Goal: Use online tool/utility: Use online tool/utility

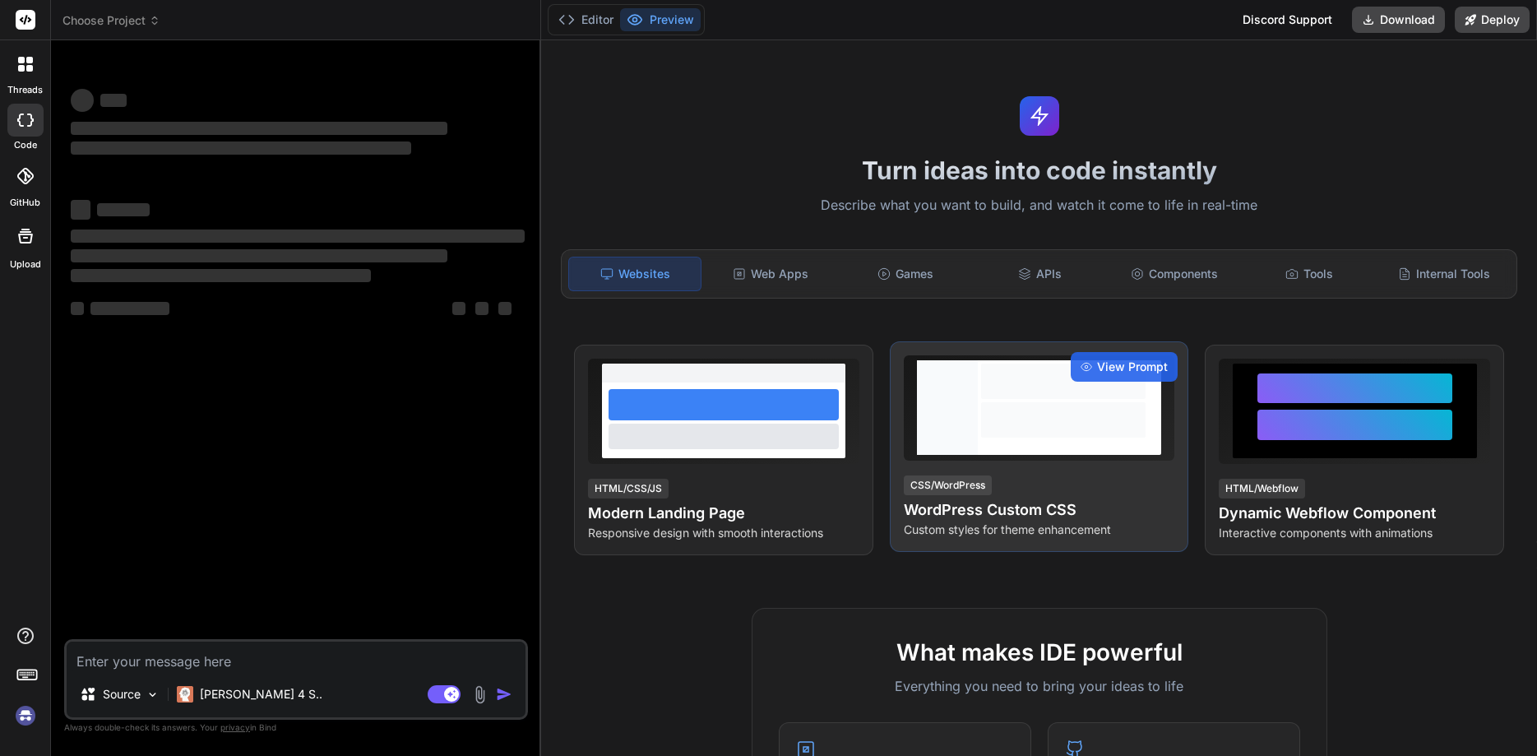
click at [1041, 364] on div at bounding box center [1063, 407] width 171 height 95
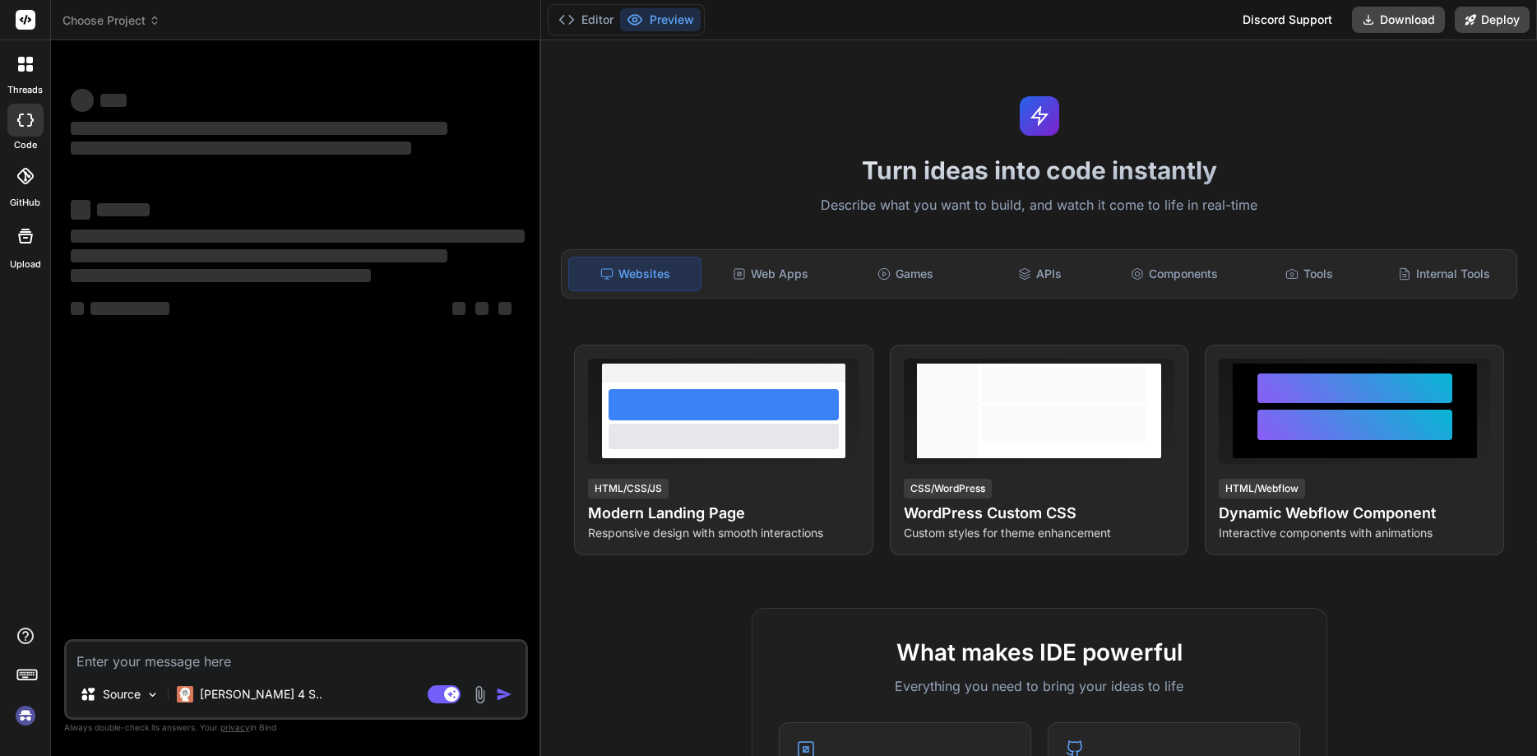
type textarea "x"
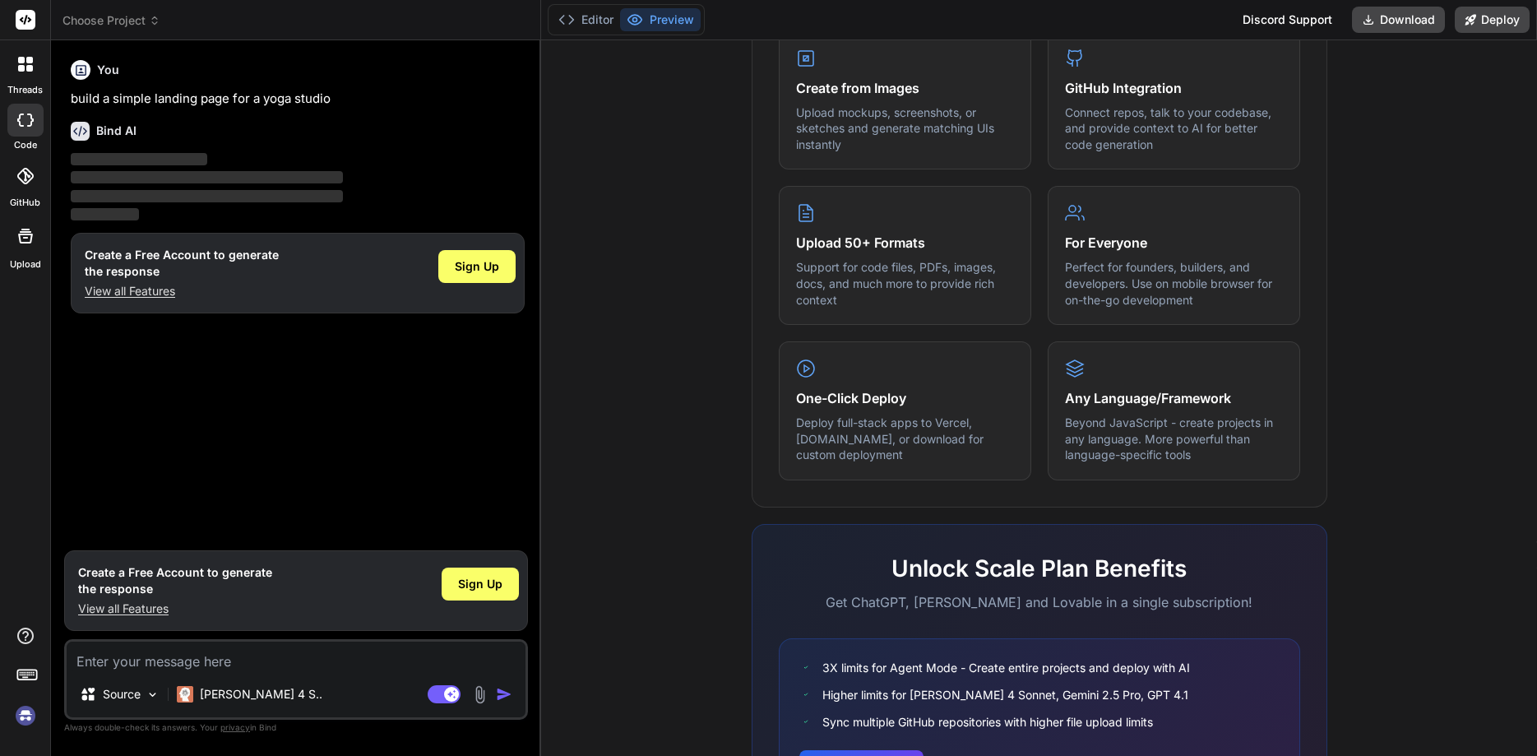
scroll to position [813, 0]
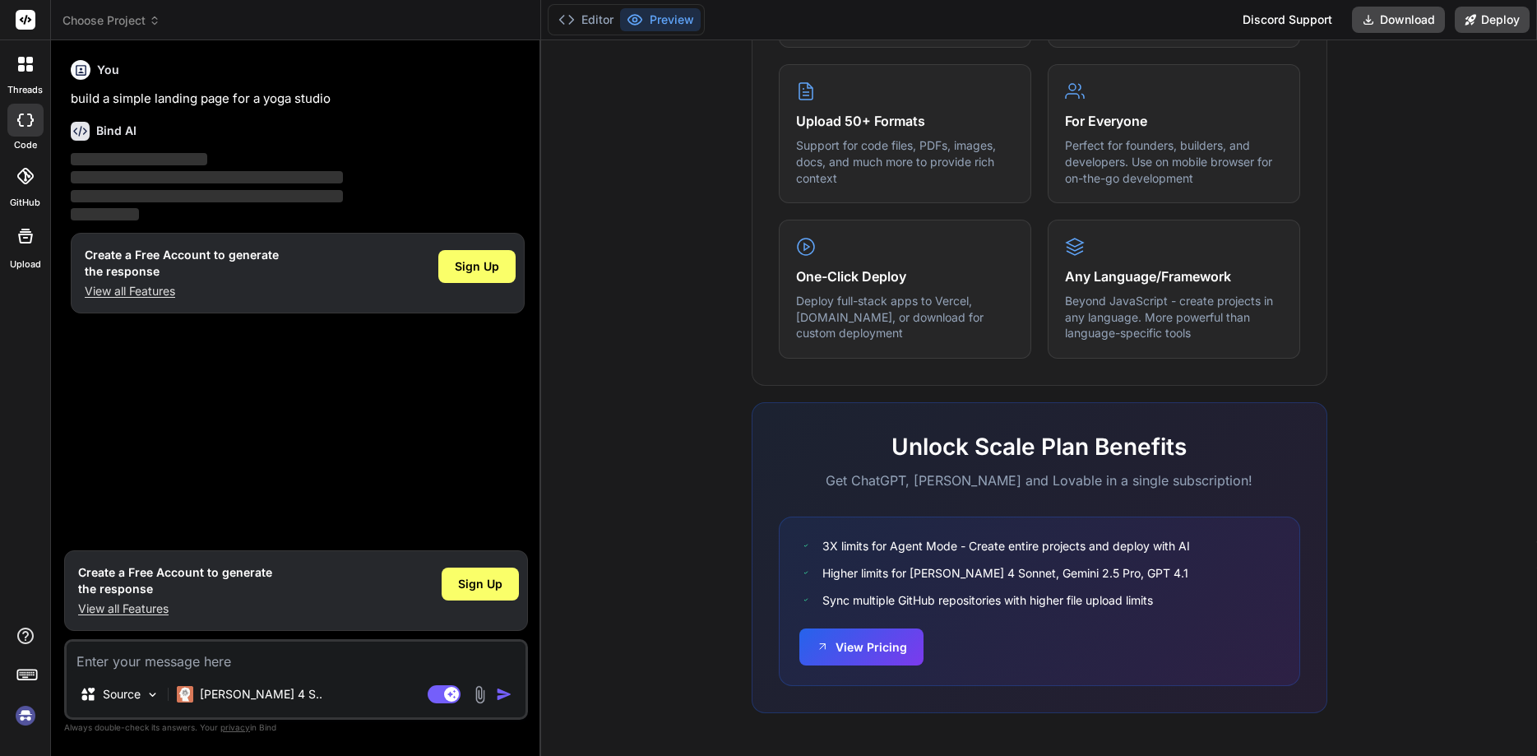
click at [319, 663] on textarea at bounding box center [296, 656] width 459 height 30
click at [298, 653] on textarea at bounding box center [296, 656] width 459 height 30
drag, startPoint x: 336, startPoint y: 104, endPoint x: 68, endPoint y: 94, distance: 268.3
click at [68, 94] on div "You build a simple landing page for a yoga studio Bind AI ‌ ‌ ‌ ‌ Create a Free…" at bounding box center [297, 297] width 461 height 489
click at [154, 662] on textarea at bounding box center [296, 656] width 459 height 30
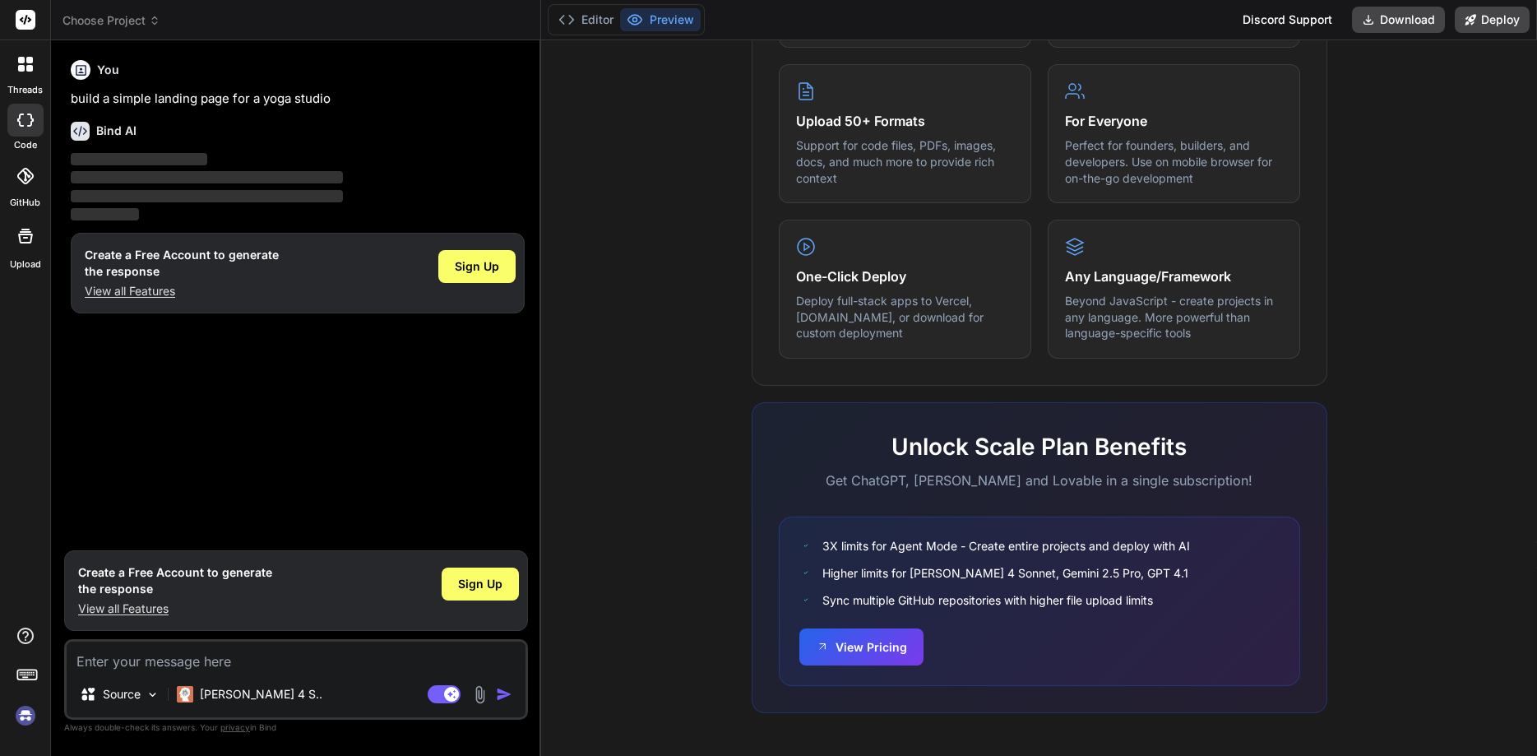
paste textarea "build a simple landing page for a yoga studio"
type textarea "x"
type textarea "build a simple landing page for a yoga studio"
click at [506, 689] on img "button" at bounding box center [504, 694] width 16 height 16
click at [151, 694] on img at bounding box center [153, 695] width 14 height 14
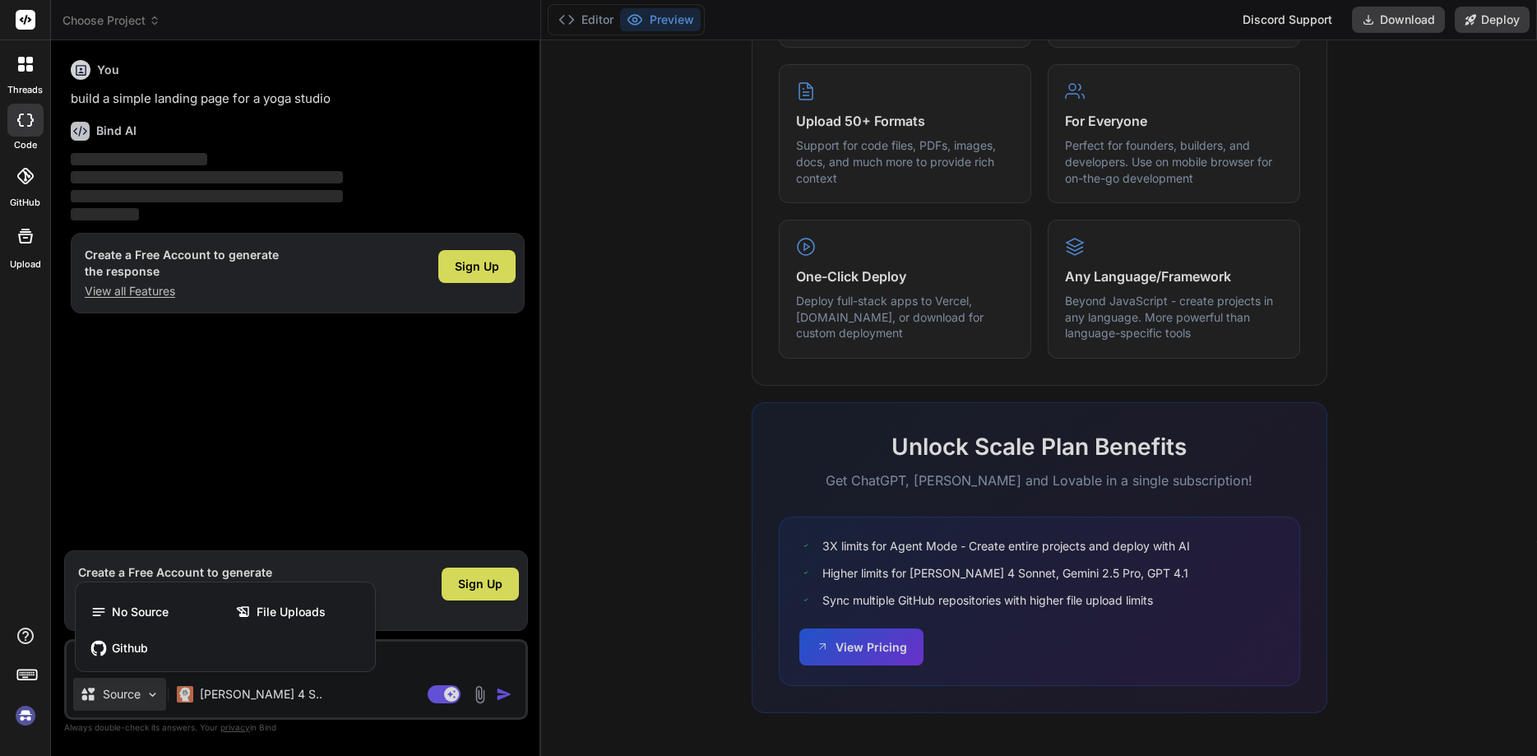
click at [151, 694] on div at bounding box center [768, 378] width 1537 height 756
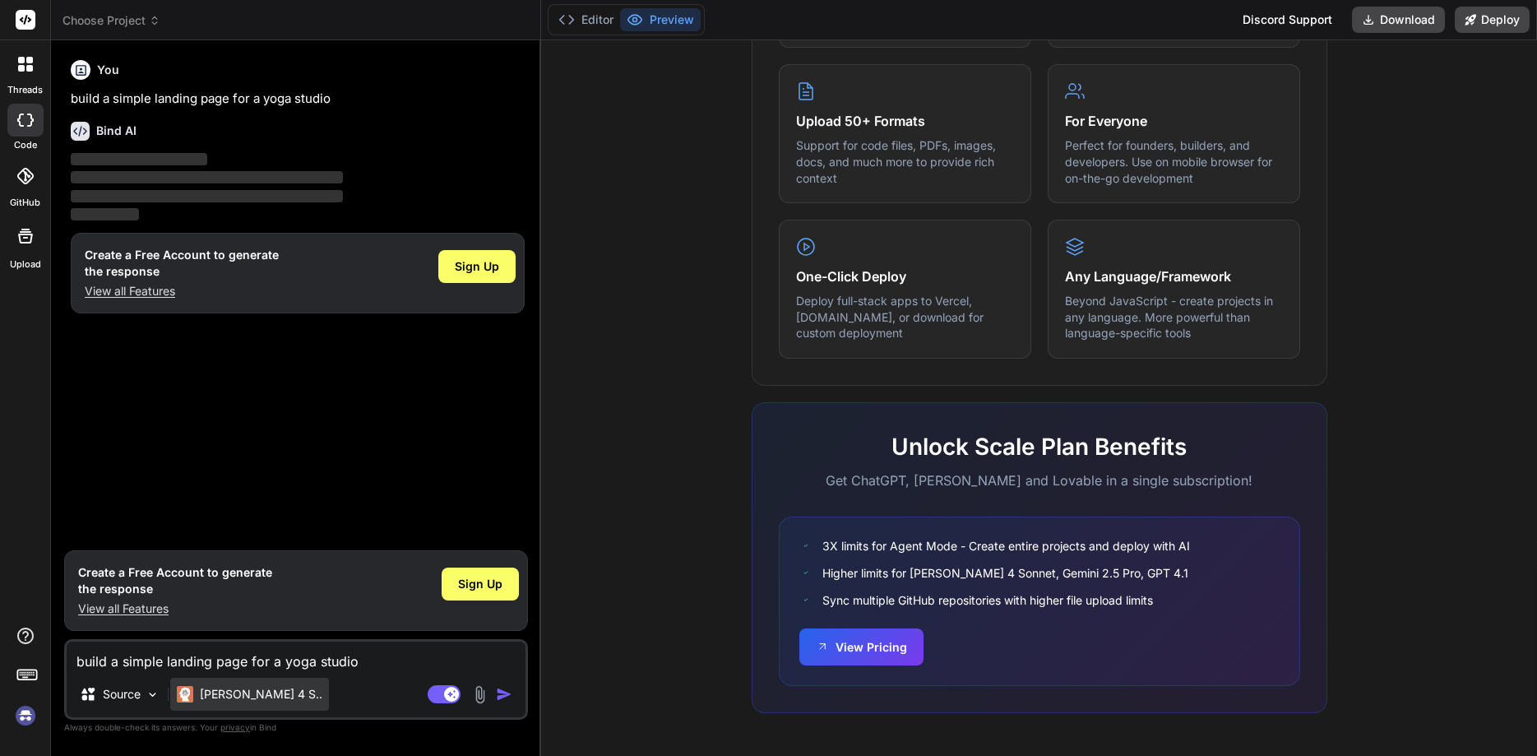
click at [256, 695] on p "[PERSON_NAME] 4 S.." at bounding box center [261, 694] width 123 height 16
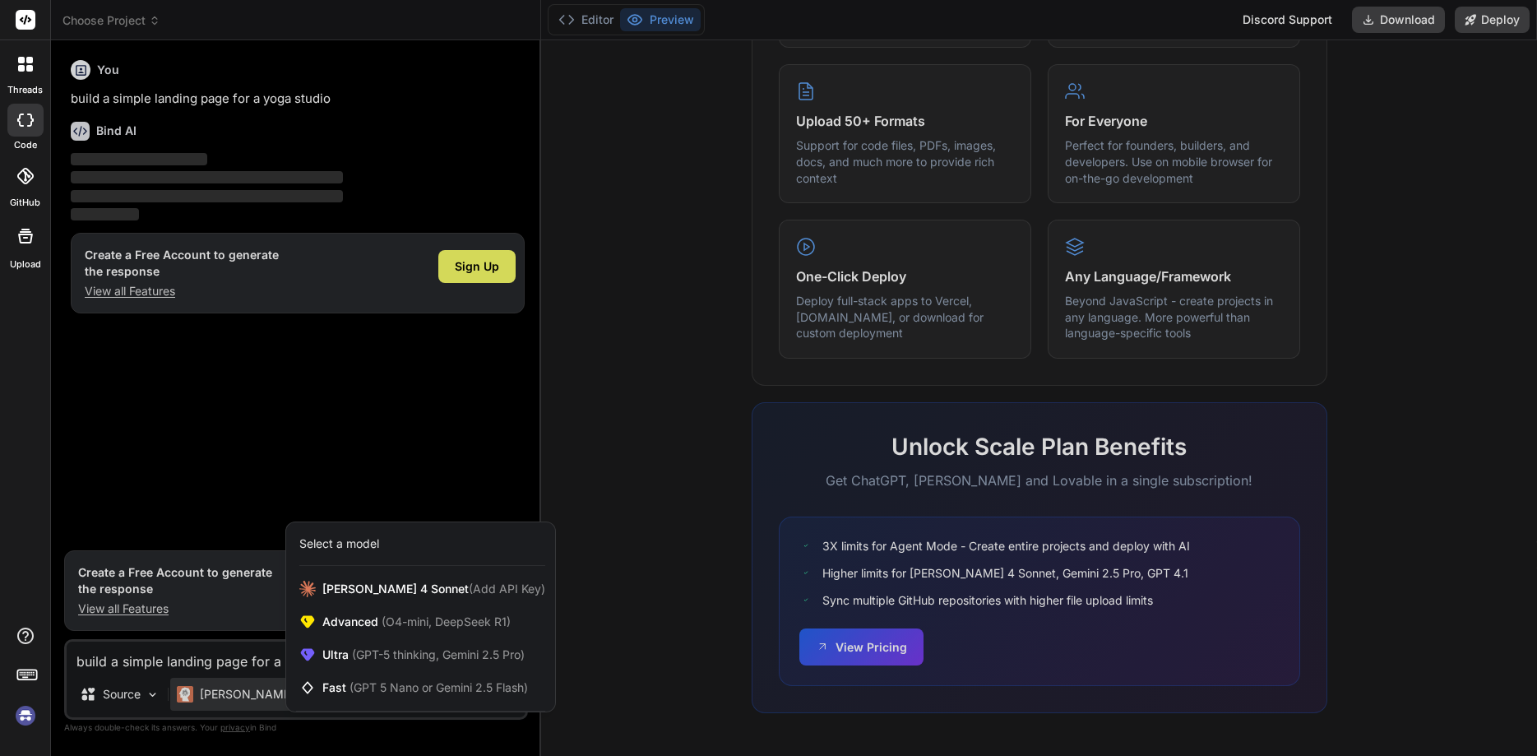
click at [239, 664] on div at bounding box center [768, 378] width 1537 height 756
type textarea "x"
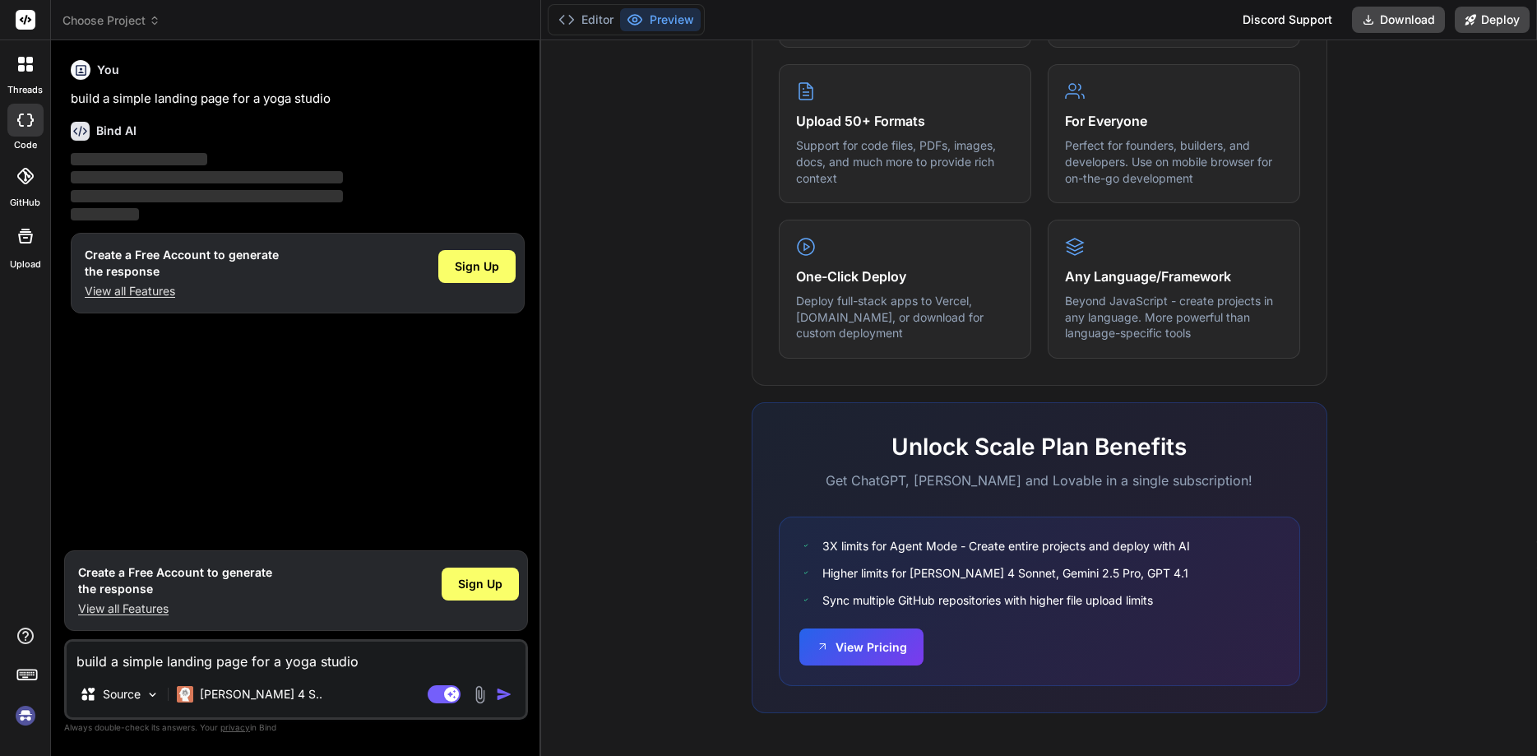
click at [505, 694] on img "button" at bounding box center [504, 694] width 16 height 16
